Goal: Task Accomplishment & Management: Use online tool/utility

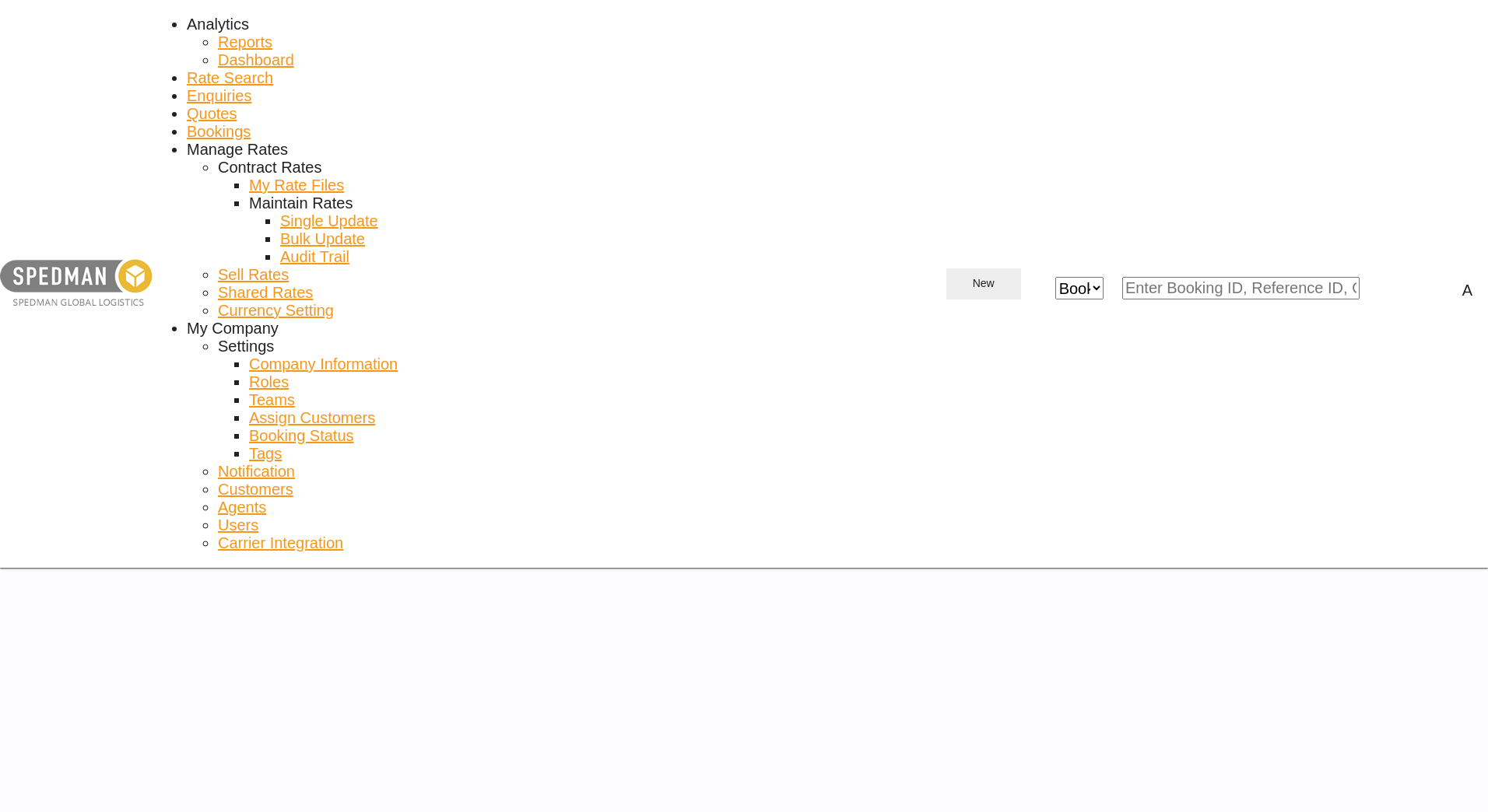
click at [1013, 277] on span "New" at bounding box center [983, 283] width 59 height 12
click at [1227, 66] on span "Rates" at bounding box center [1229, 65] width 25 height 25
click at [1385, 103] on div "Ratesheet" at bounding box center [1380, 90] width 125 height 25
click at [1021, 269] on button "New" at bounding box center [983, 284] width 75 height 31
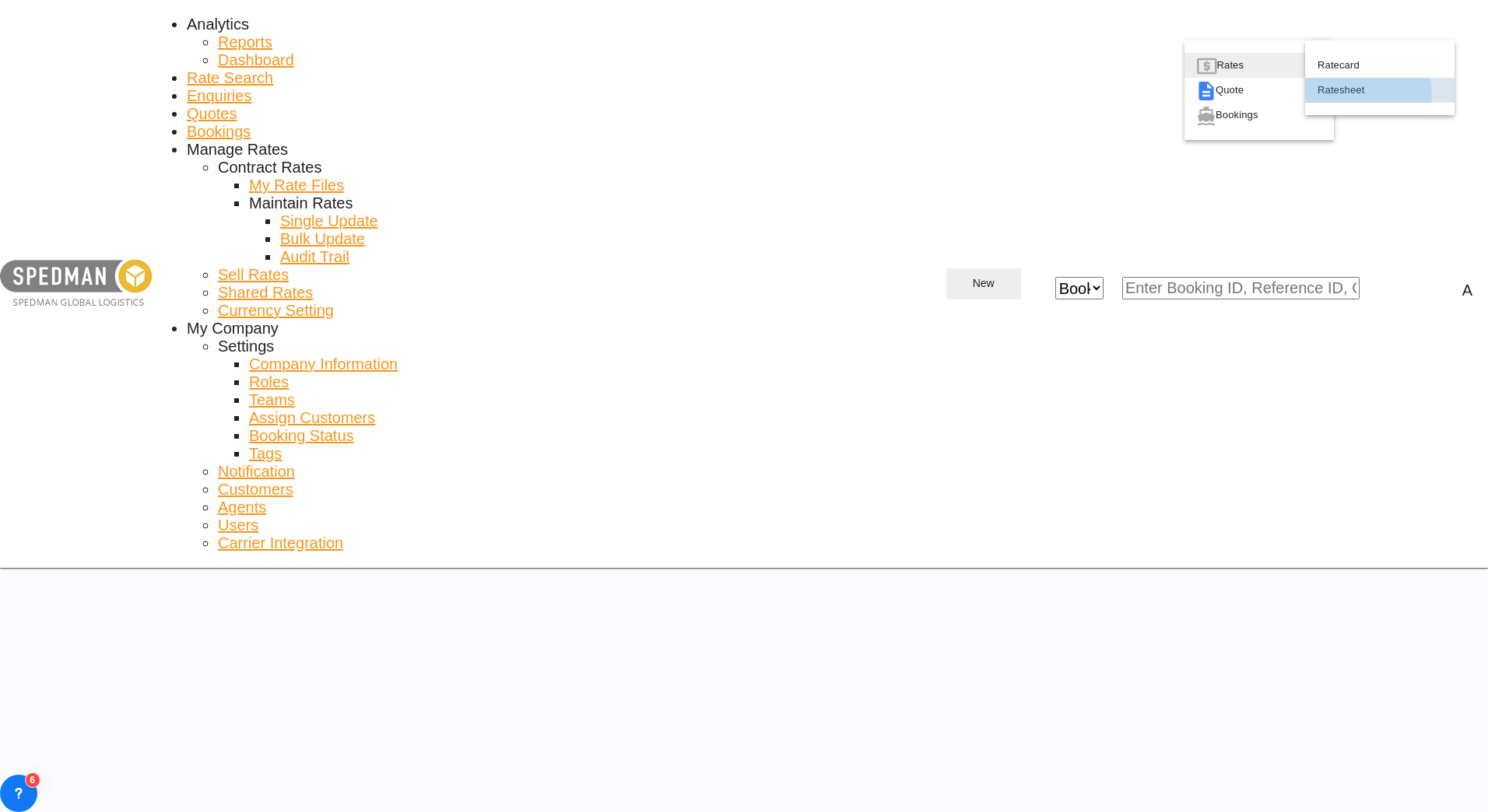
click at [1334, 103] on span "Ratesheet" at bounding box center [1329, 90] width 23 height 25
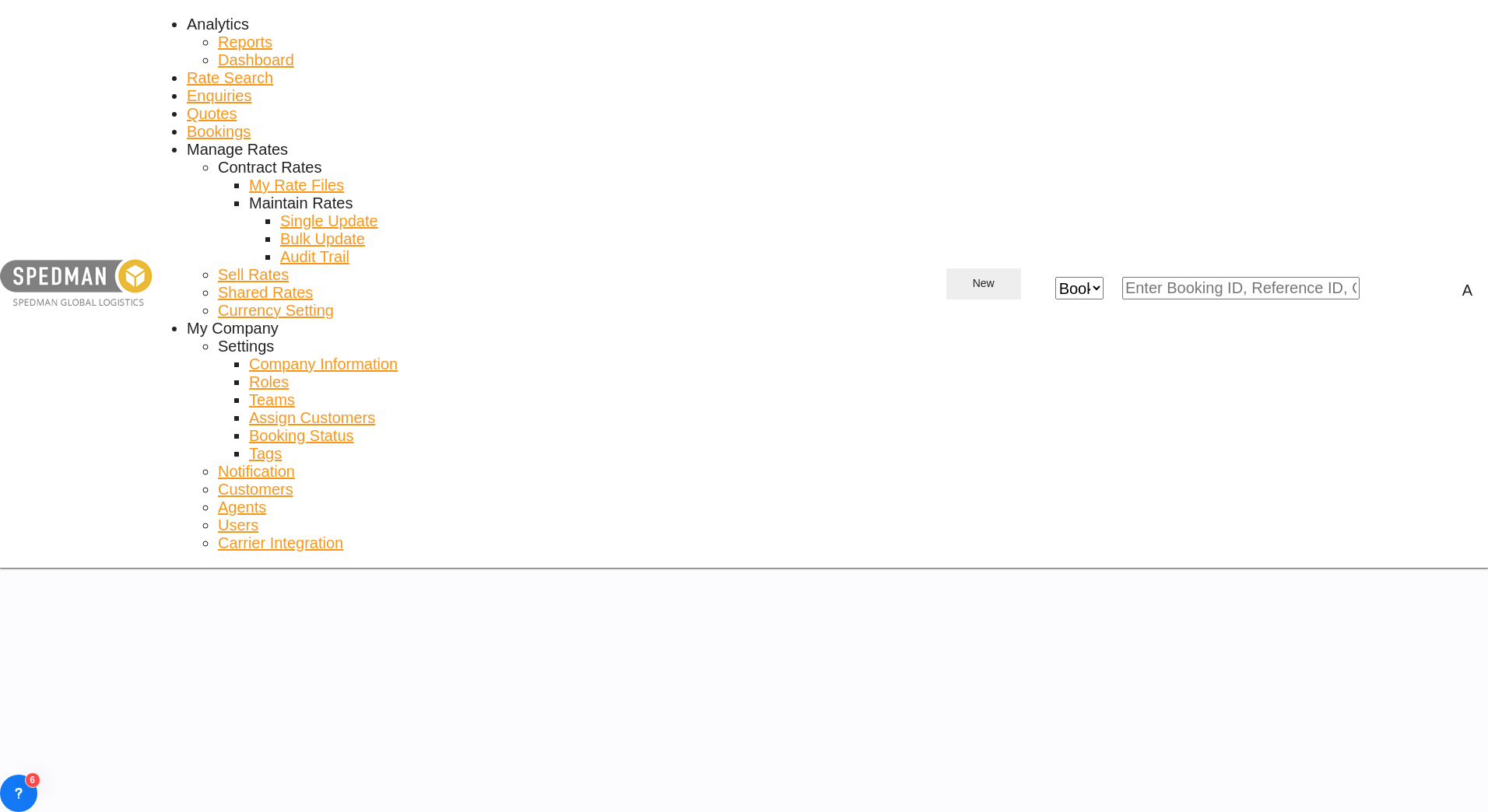
click at [1013, 274] on md-icon "icon-chevron-down" at bounding box center [1004, 284] width 19 height 19
click at [1279, 58] on div "Rates" at bounding box center [1257, 65] width 79 height 25
click at [1341, 103] on span "Ratesheet" at bounding box center [1329, 90] width 23 height 25
click at [1021, 269] on button "New" at bounding box center [983, 284] width 75 height 31
click at [1273, 61] on div "Rates" at bounding box center [1257, 65] width 79 height 25
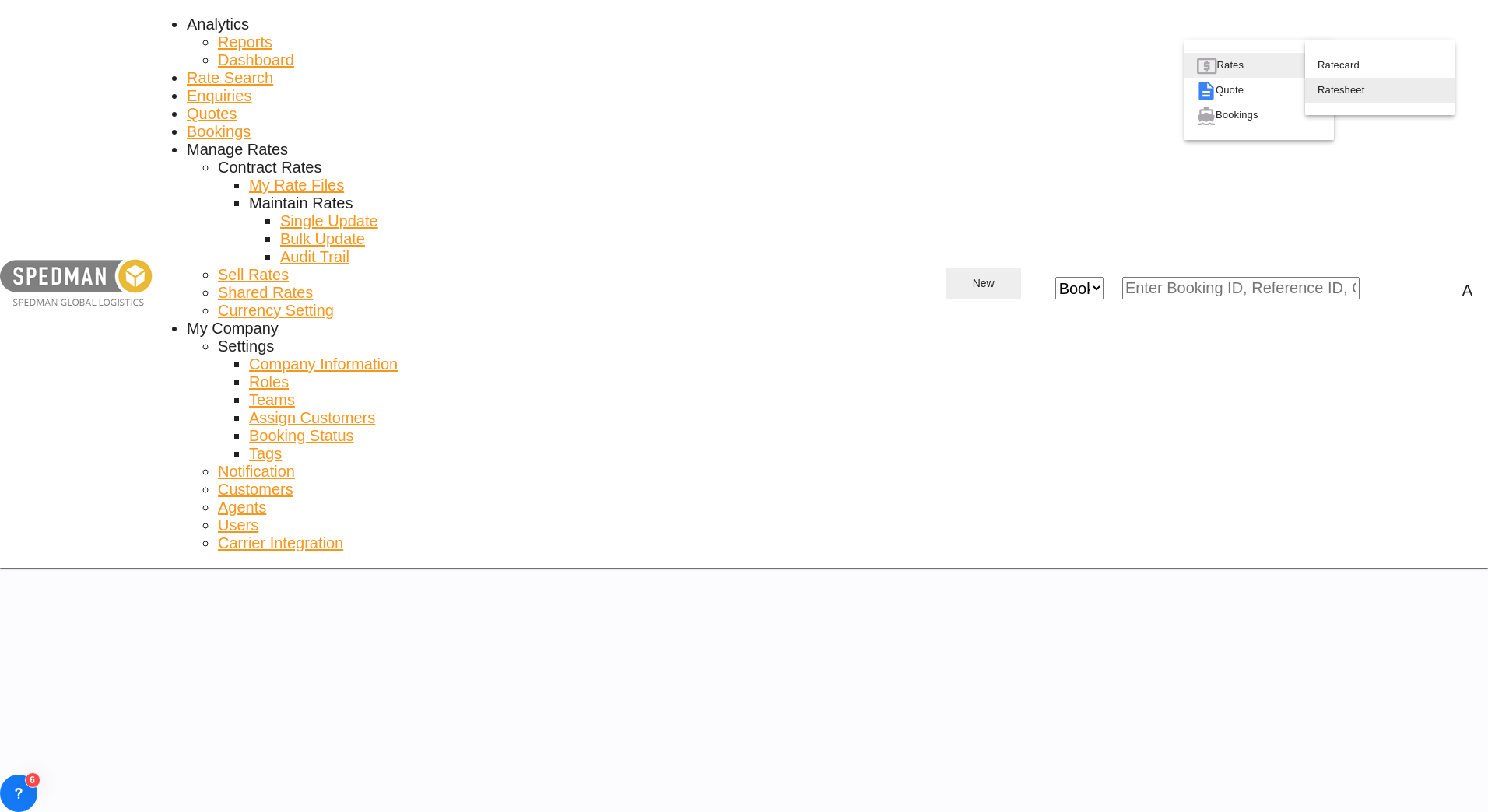
click at [1341, 103] on span "Ratesheet" at bounding box center [1329, 90] width 23 height 25
click at [1013, 277] on span "New" at bounding box center [983, 283] width 59 height 12
click at [1341, 103] on span "Ratesheet" at bounding box center [1329, 90] width 23 height 25
